Goal: Transaction & Acquisition: Purchase product/service

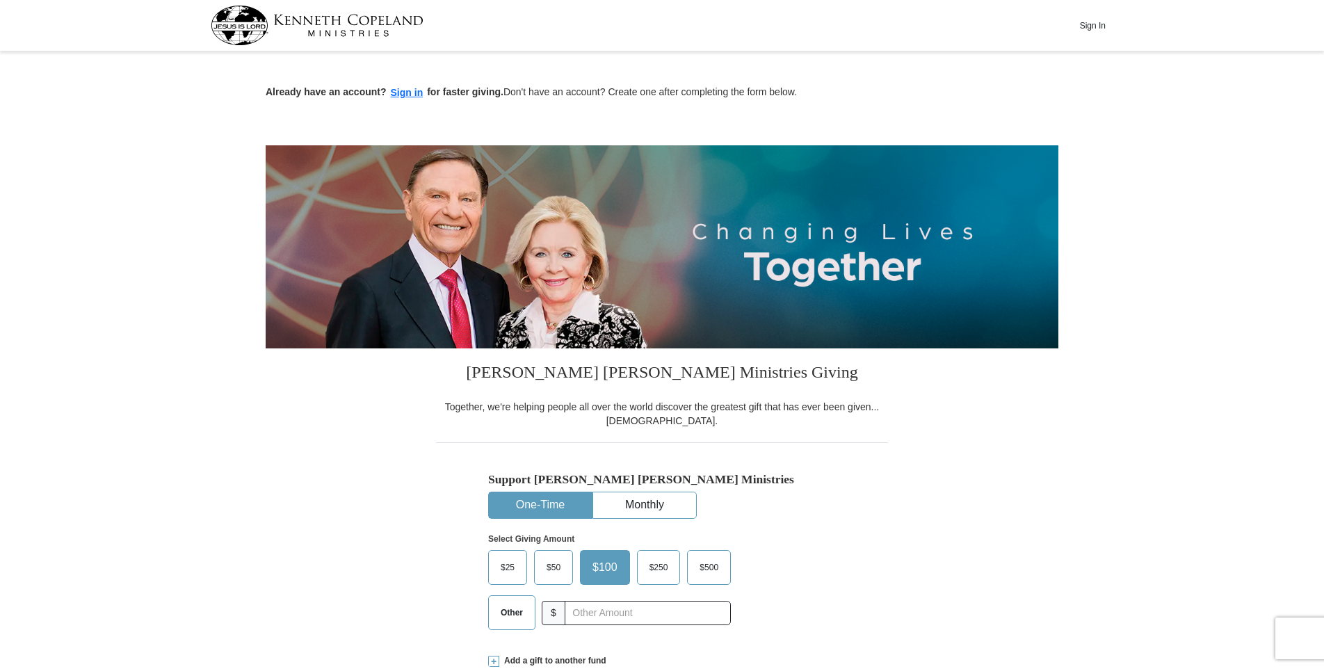
click at [517, 617] on span "Other" at bounding box center [512, 612] width 36 height 21
click at [0, 0] on input "Other" at bounding box center [0, 0] width 0 height 0
type input "100.00"
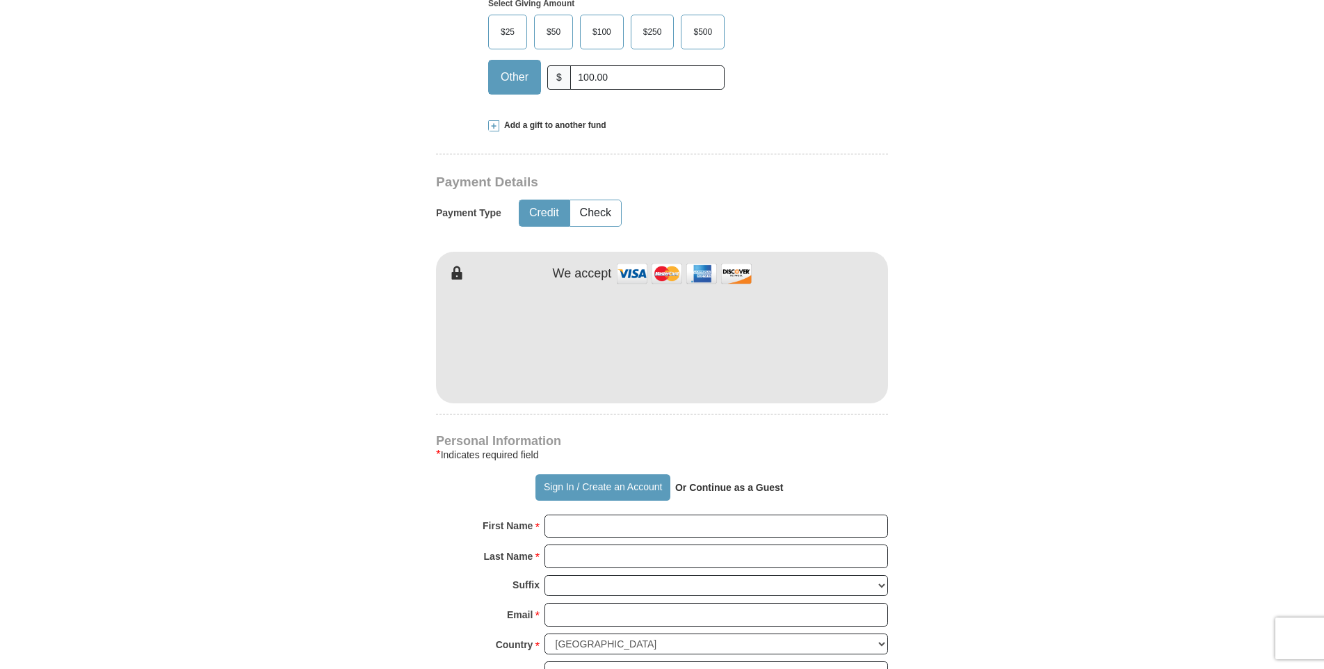
scroll to position [579, 0]
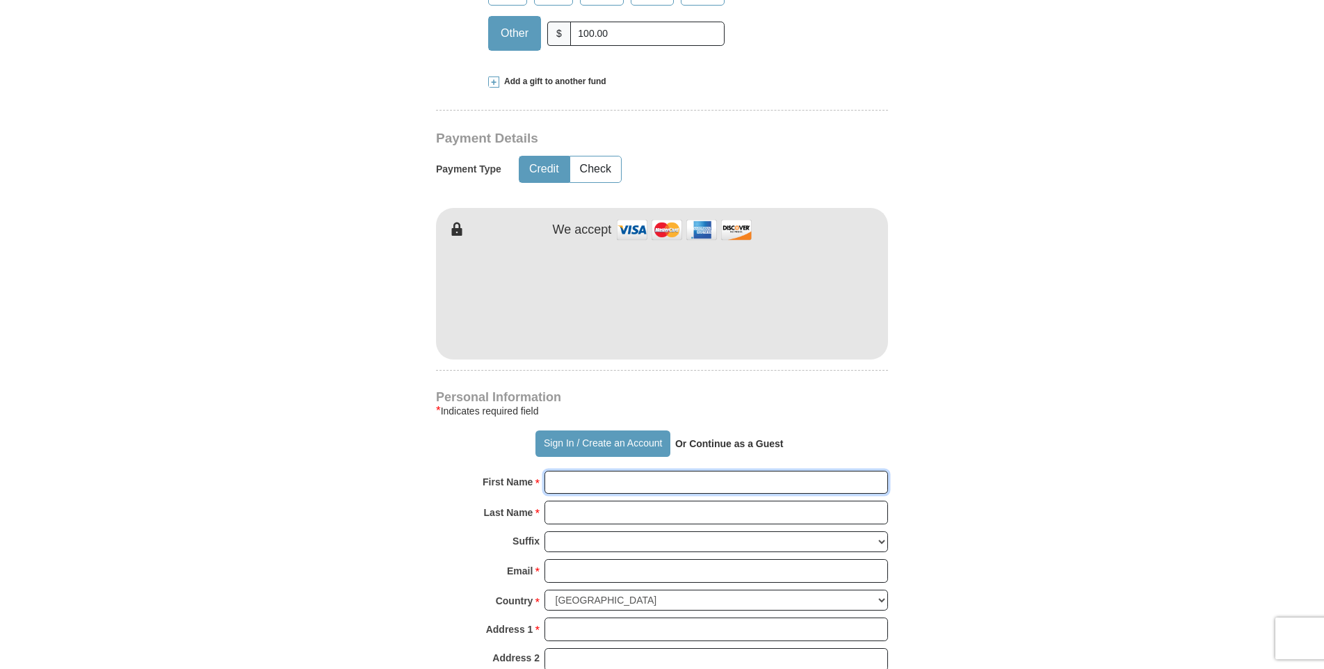
click at [574, 485] on input "First Name *" at bounding box center [715, 483] width 343 height 24
type input "[PERSON_NAME]"
type input "Bell"
type input "V"
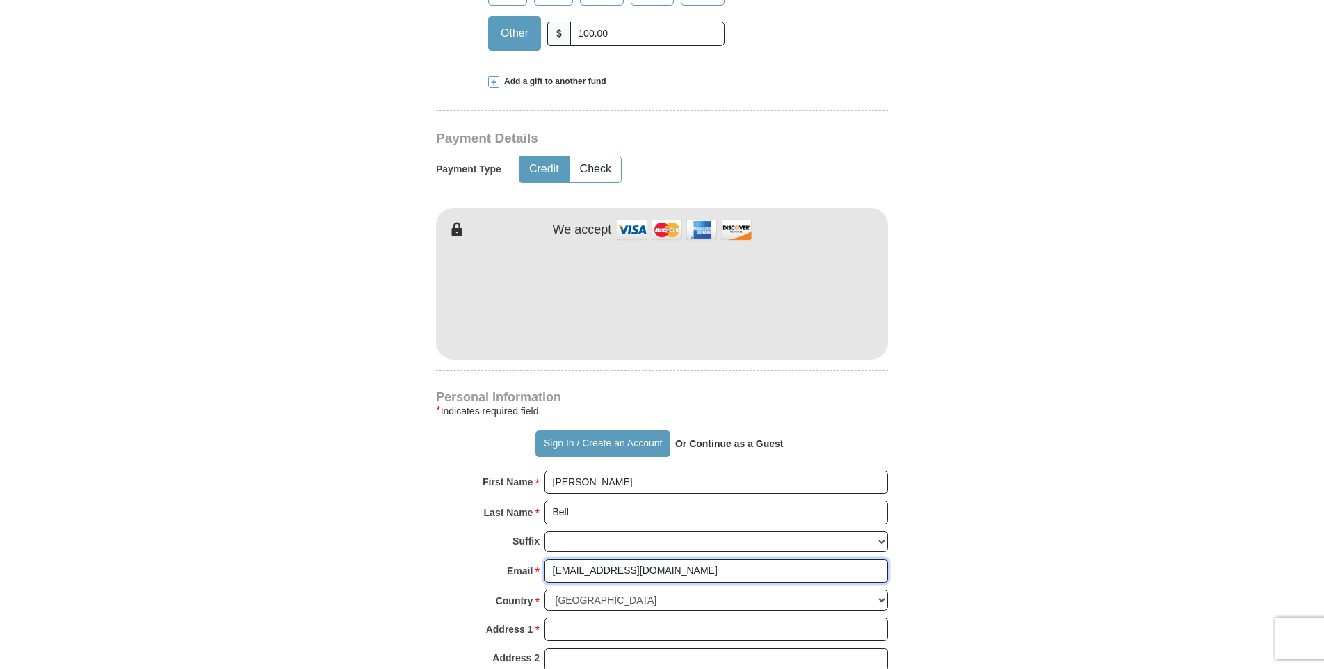
type input "[EMAIL_ADDRESS][DOMAIN_NAME]"
click at [277, 464] on form "Already have an account? Sign in for faster giving. Don't have an account? Crea…" at bounding box center [662, 328] width 793 height 1705
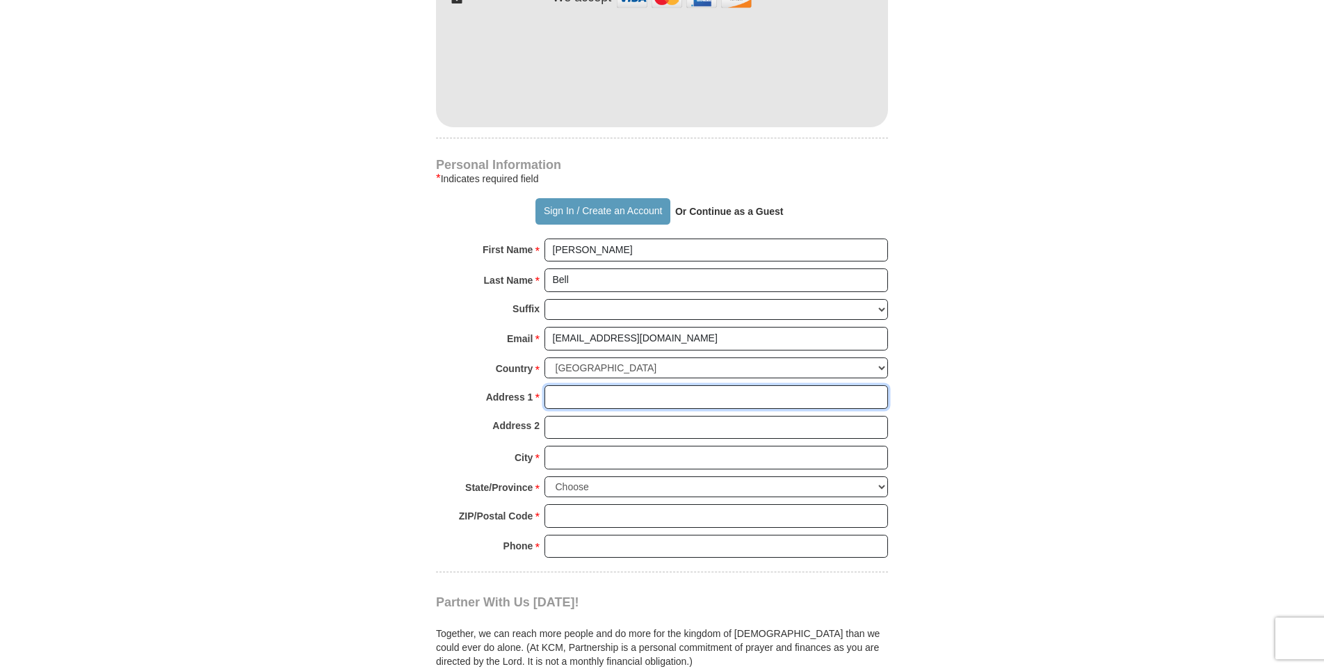
click at [571, 398] on input "Address 1 *" at bounding box center [715, 397] width 343 height 24
type input "[STREET_ADDRESS][PERSON_NAME]"
click at [166, 440] on body "Sign In Already have an account? Sign in for faster giving. Don't have an accou…" at bounding box center [662, 520] width 1324 height 2663
click at [578, 453] on input "City *" at bounding box center [715, 458] width 343 height 24
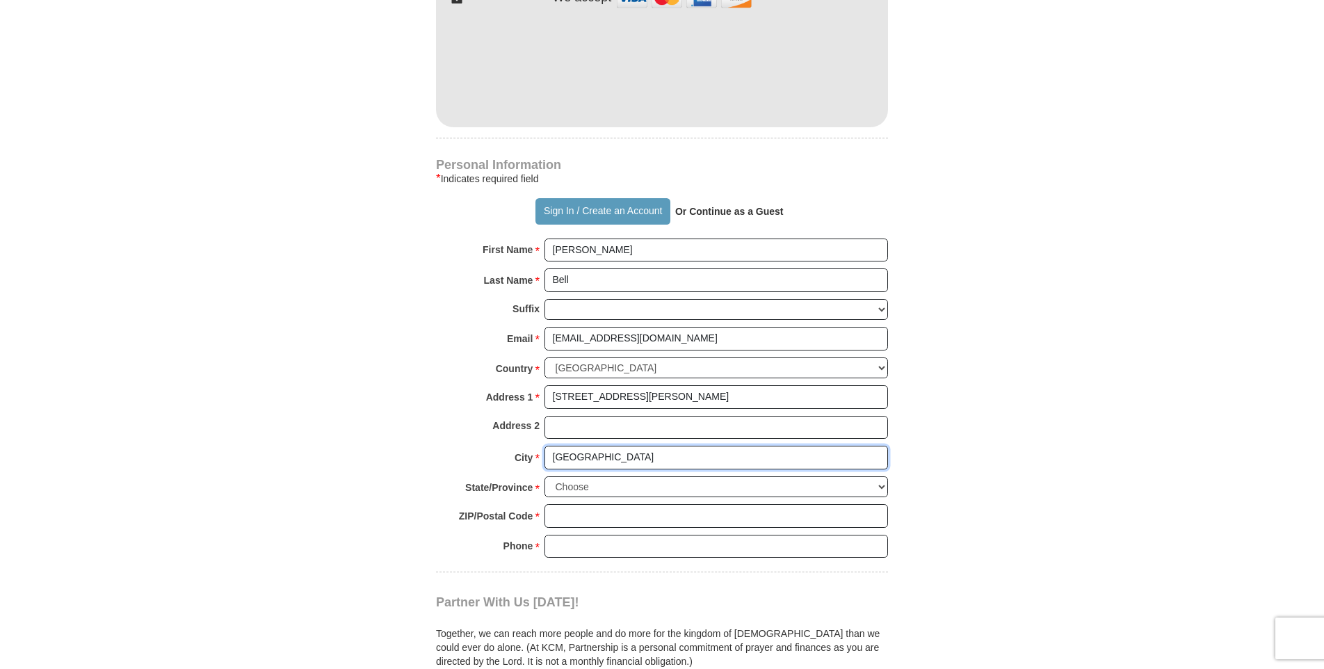
type input "[GEOGRAPHIC_DATA]"
click at [387, 489] on form "Already have an account? Sign in for faster giving. Don't have an account? Crea…" at bounding box center [662, 96] width 793 height 1705
click at [884, 487] on select "Choose [US_STATE] [US_STATE] [US_STATE] [US_STATE] [US_STATE] Armed Forces Amer…" at bounding box center [715, 487] width 343 height 22
select select "IN"
click at [544, 476] on select "Choose [US_STATE] [US_STATE] [US_STATE] [US_STATE] [US_STATE] Armed Forces Amer…" at bounding box center [715, 487] width 343 height 22
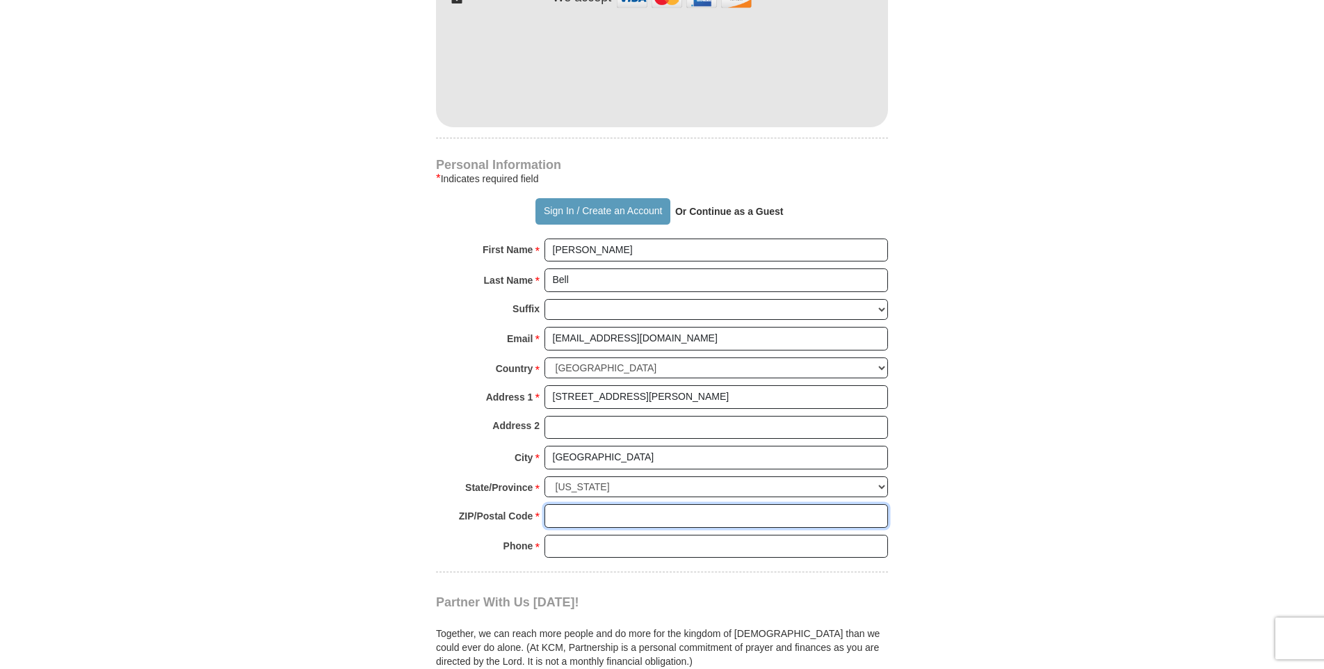
click at [594, 516] on input "ZIP/Postal Code *" at bounding box center [715, 516] width 343 height 24
type input "47909"
click at [576, 546] on input "Phone * *" at bounding box center [715, 547] width 343 height 24
type input "[PHONE_NUMBER]"
click at [295, 500] on form "Already have an account? Sign in for faster giving. Don't have an account? Crea…" at bounding box center [662, 96] width 793 height 1705
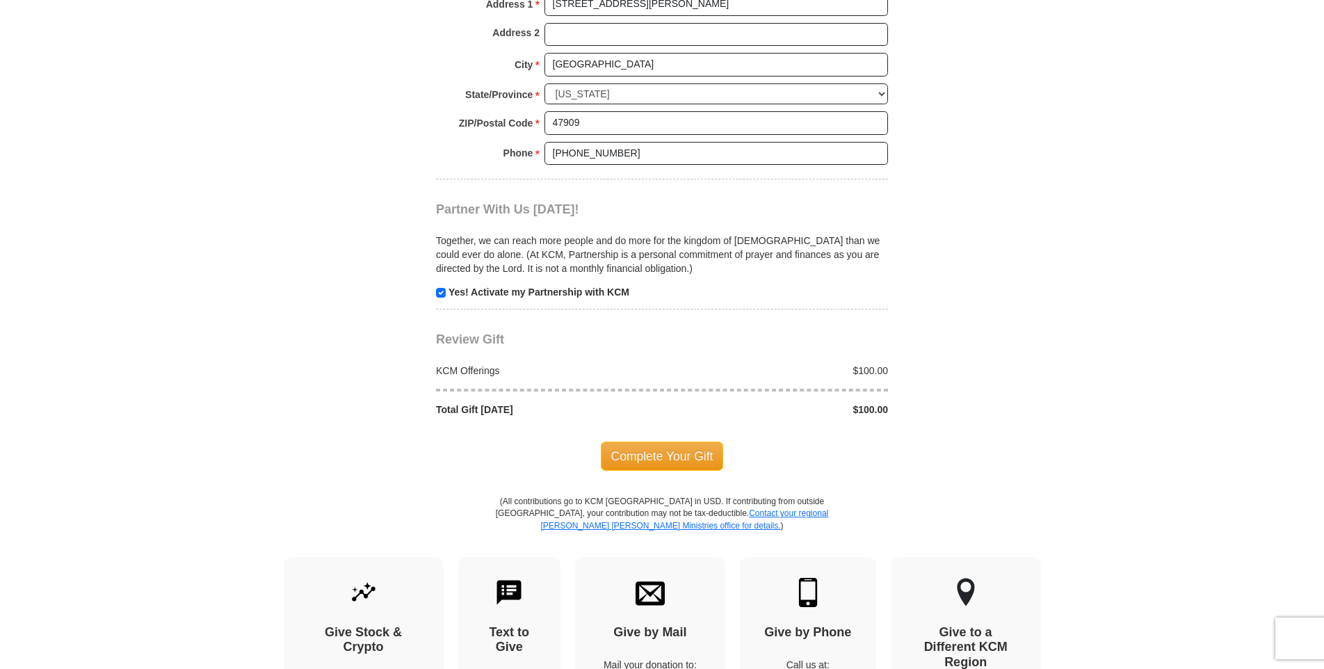
scroll to position [1274, 0]
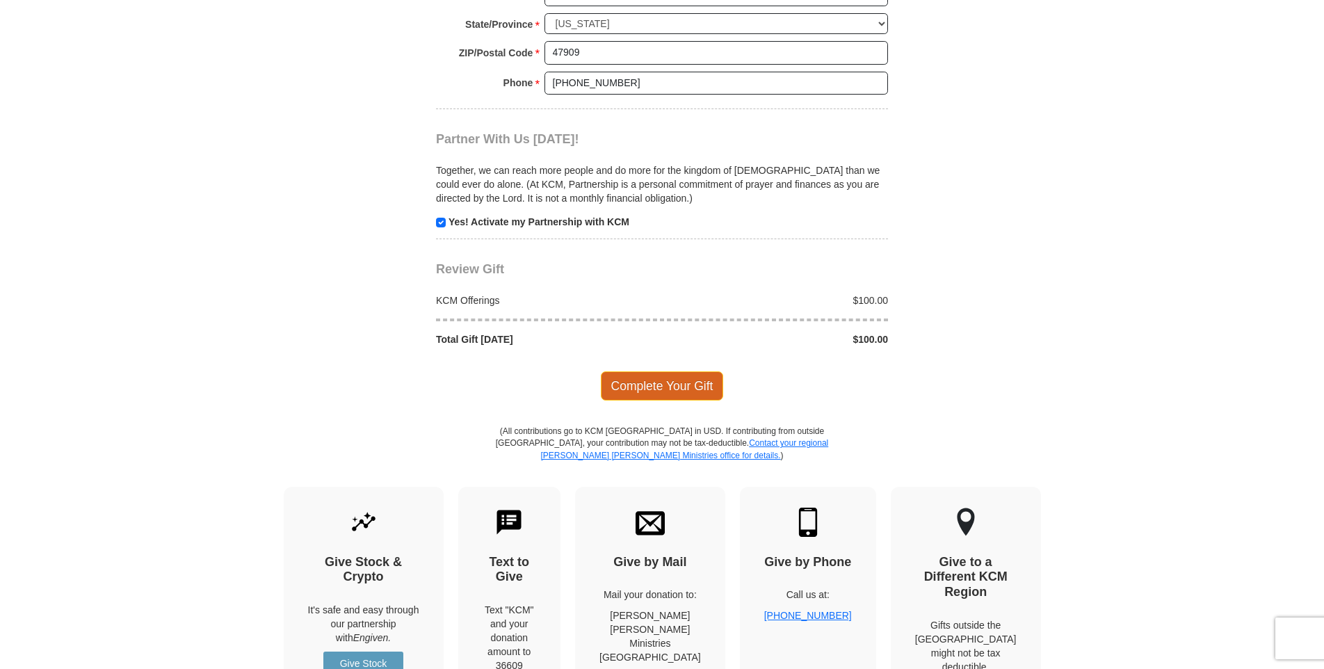
click at [663, 386] on span "Complete Your Gift" at bounding box center [662, 385] width 123 height 29
